Goal: Find specific page/section: Find specific page/section

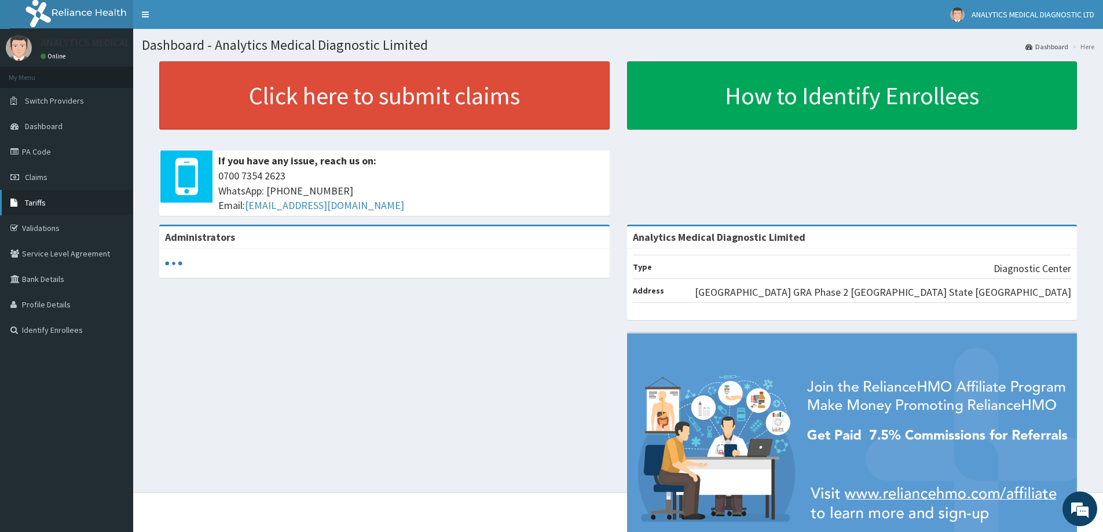
click at [54, 204] on link "Tariffs" at bounding box center [66, 202] width 133 height 25
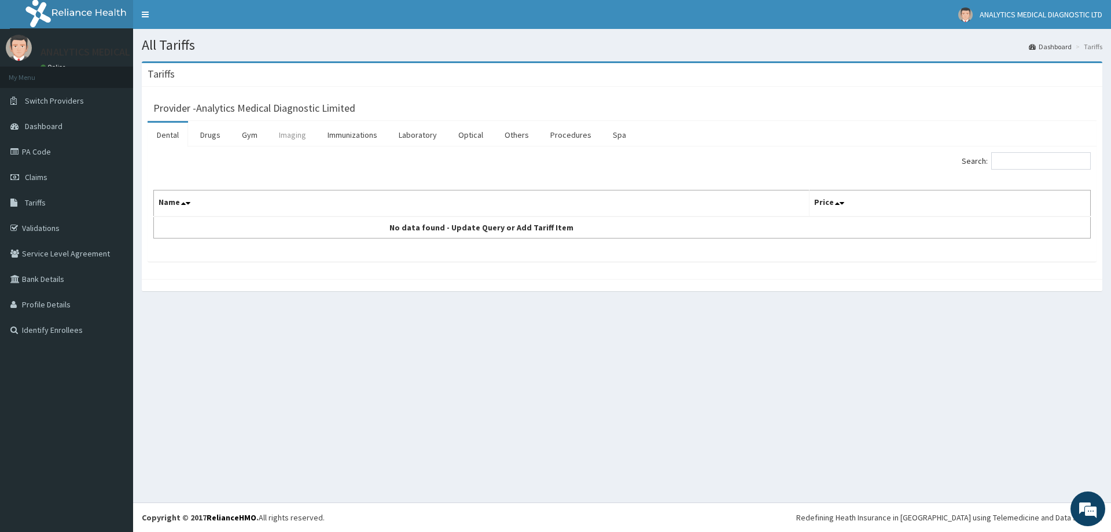
click at [297, 141] on link "Imaging" at bounding box center [293, 135] width 46 height 24
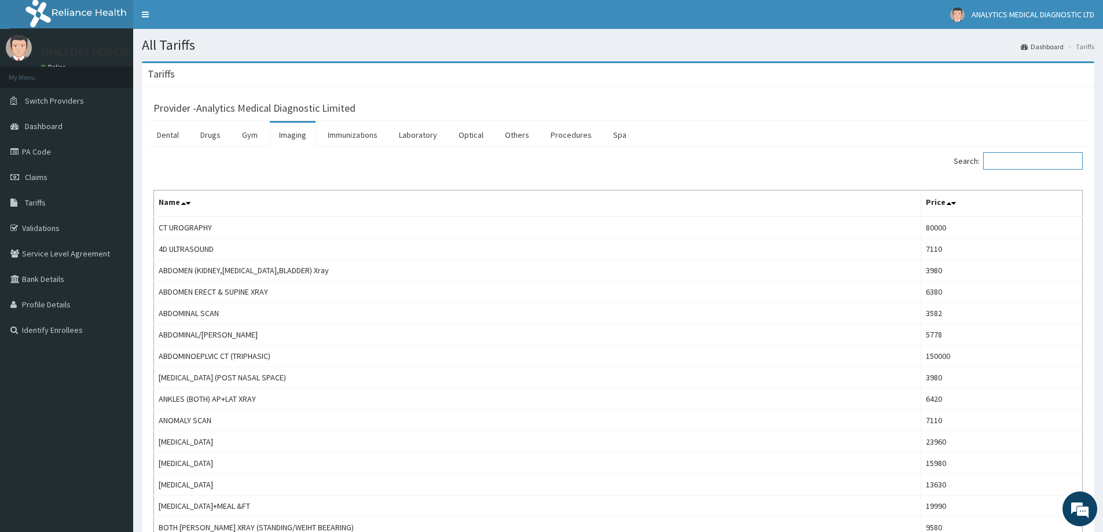
click at [1011, 154] on input "Search:" at bounding box center [1033, 160] width 100 height 17
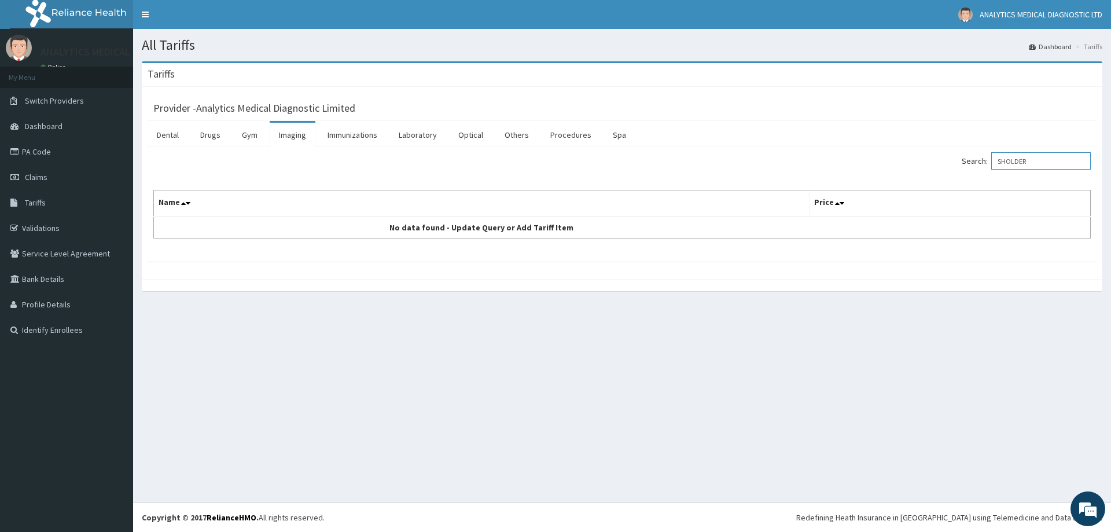
click at [1020, 160] on input "SHOLDER" at bounding box center [1041, 160] width 100 height 17
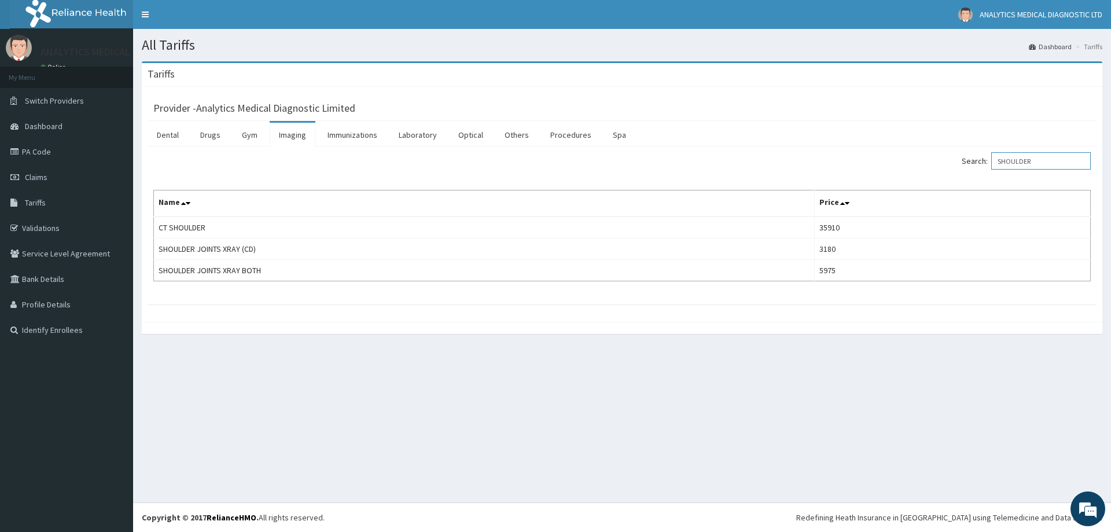
type input "SHOULDER"
drag, startPoint x: 1057, startPoint y: 159, endPoint x: 1000, endPoint y: 152, distance: 57.1
click at [1002, 159] on input "SHOULDER" at bounding box center [1041, 160] width 100 height 17
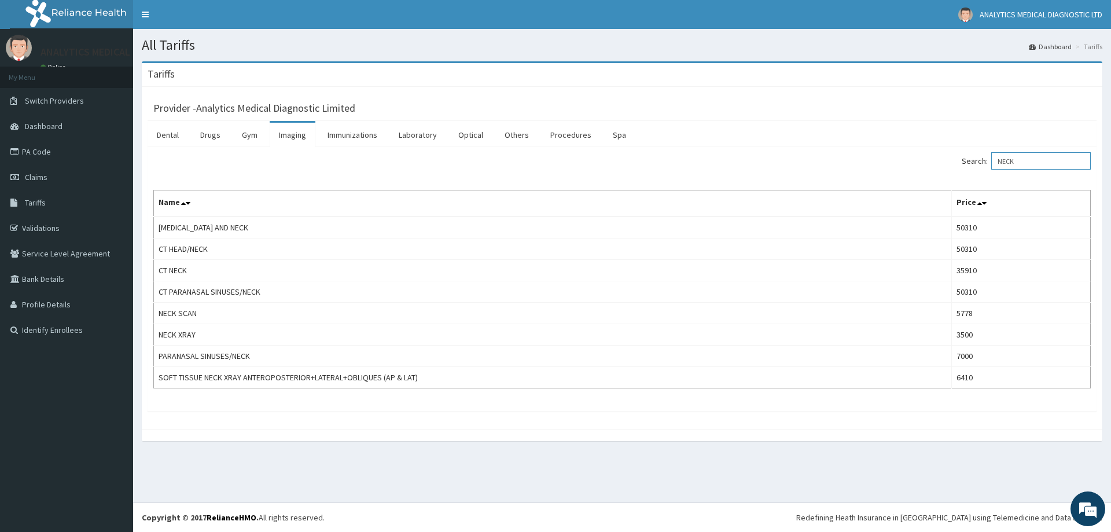
type input "NECK"
